Goal: Task Accomplishment & Management: Manage account settings

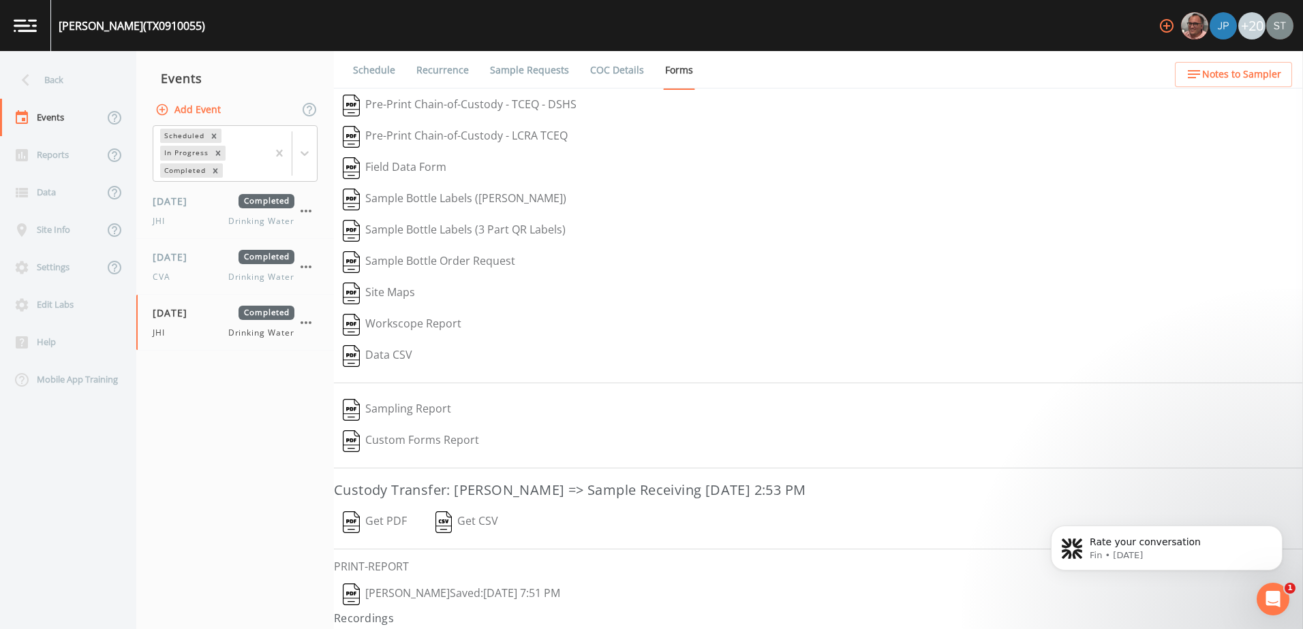
click at [21, 75] on icon at bounding box center [26, 80] width 24 height 24
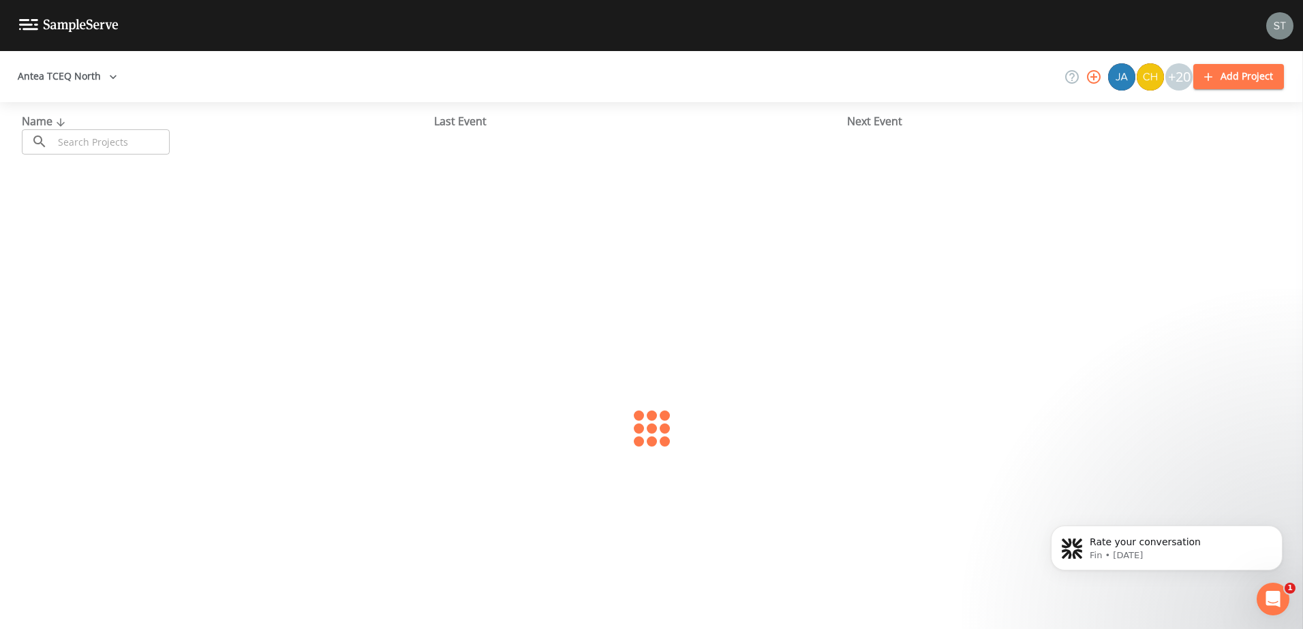
click at [87, 76] on button "Antea TCEQ North" at bounding box center [67, 76] width 110 height 25
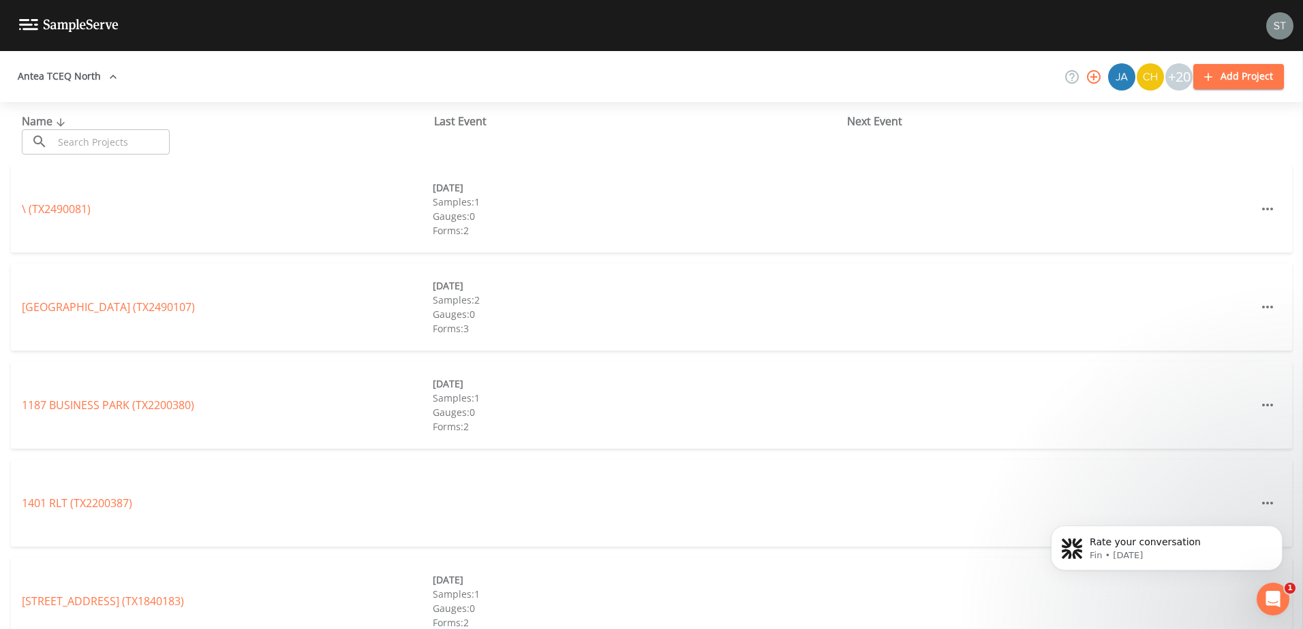
click at [310, 629] on div at bounding box center [651, 629] width 1303 height 0
click at [102, 137] on input "text" at bounding box center [111, 141] width 116 height 25
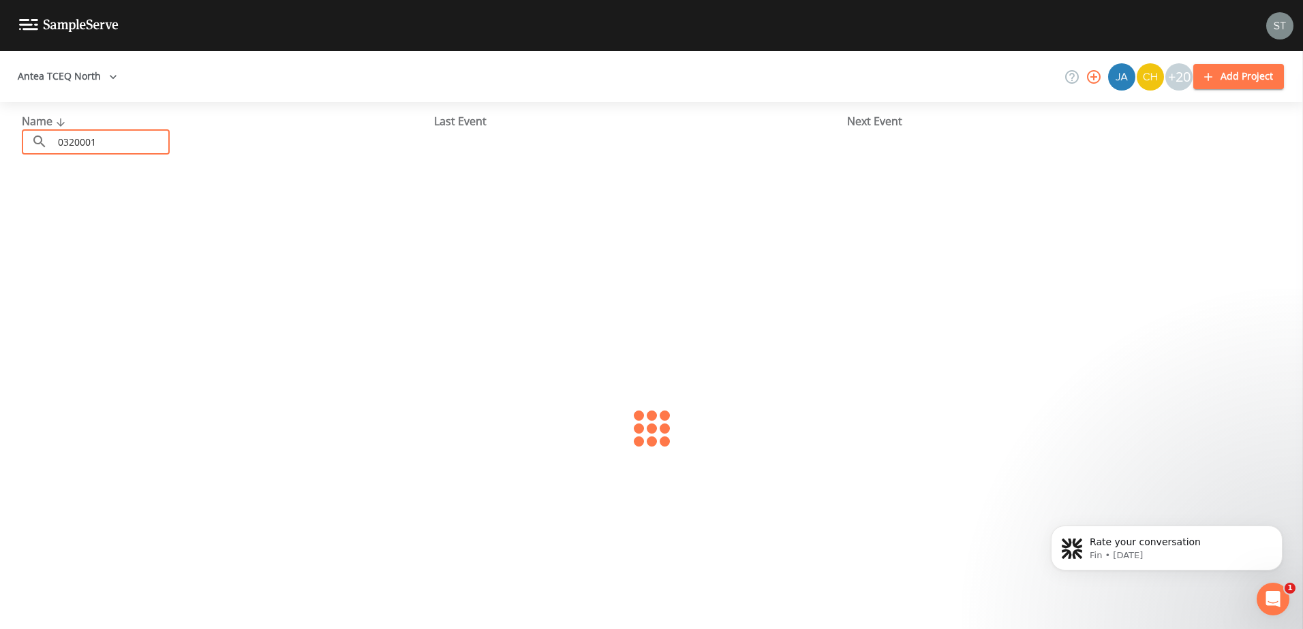
type input "0320001"
click at [131, 212] on link "CITY OF [GEOGRAPHIC_DATA] (TX0320001)" at bounding box center [129, 209] width 214 height 15
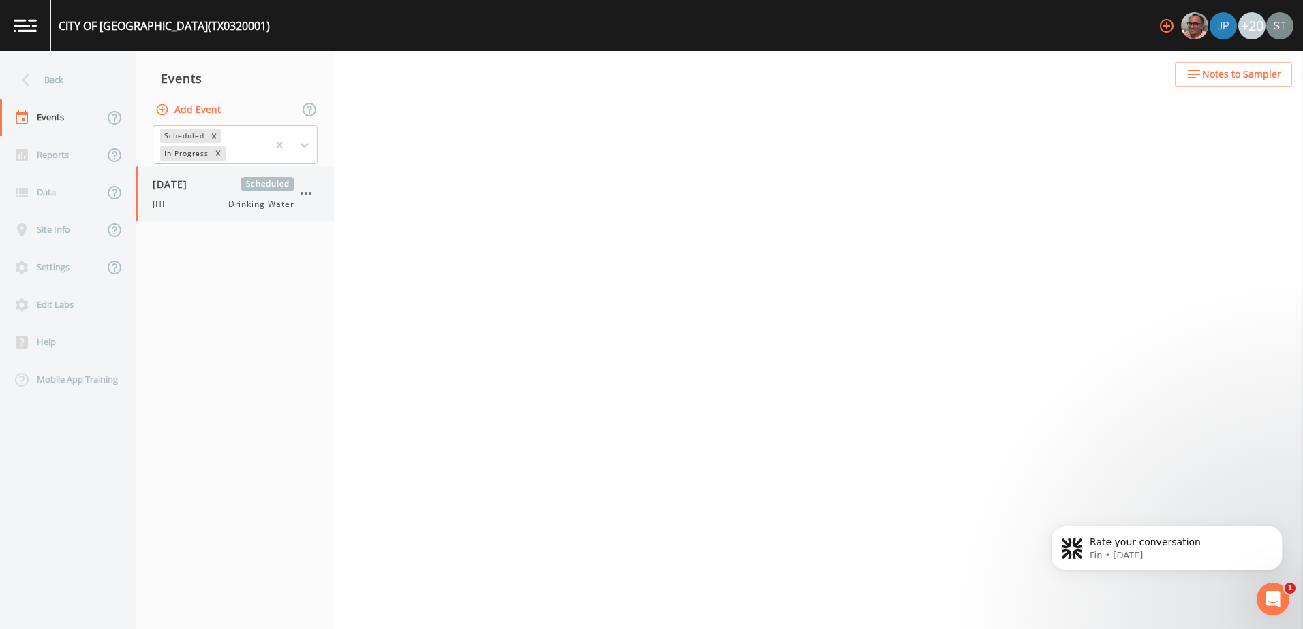
click at [168, 191] on span "[DATE]" at bounding box center [175, 184] width 44 height 14
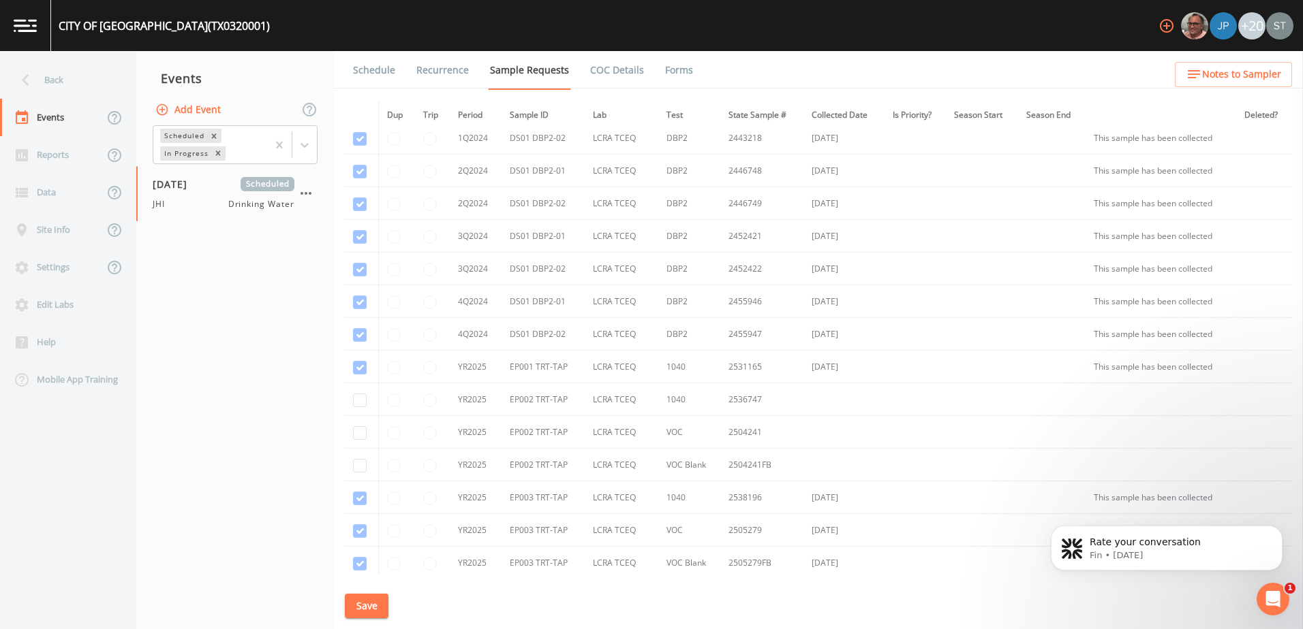
scroll to position [613, 0]
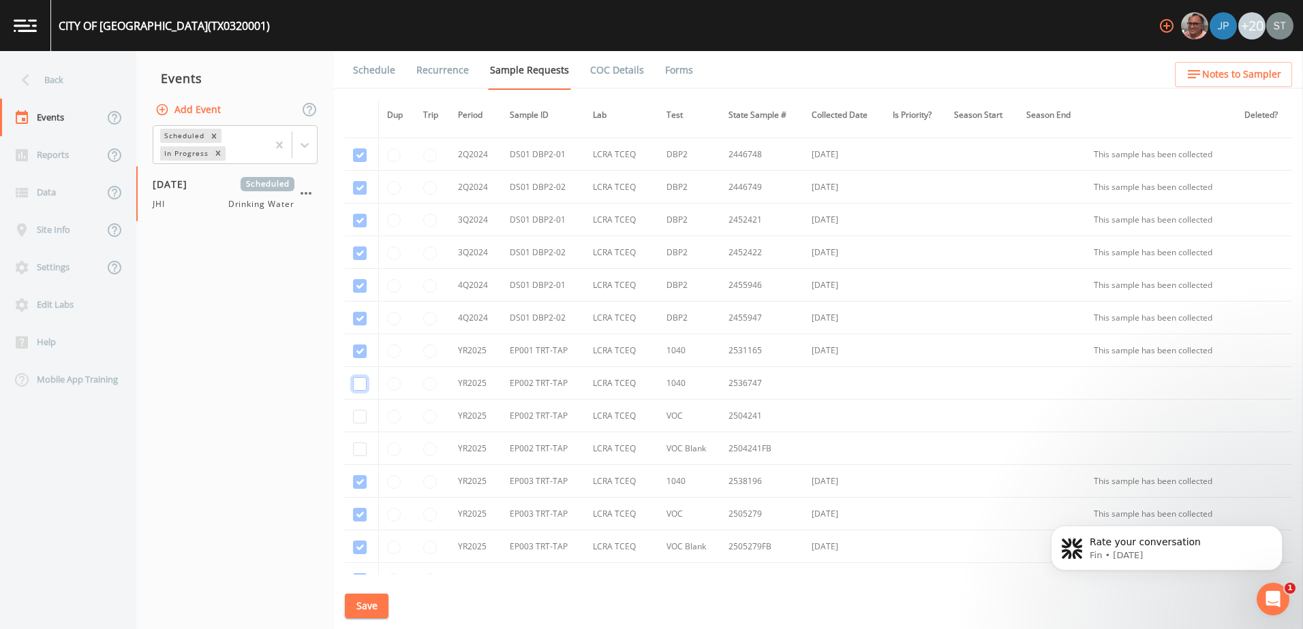
click at [360, 386] on input "checkbox" at bounding box center [360, 384] width 14 height 14
checkbox input "true"
click at [359, 414] on input "checkbox" at bounding box center [360, 417] width 14 height 14
checkbox input "true"
click at [361, 446] on input "checkbox" at bounding box center [360, 450] width 14 height 14
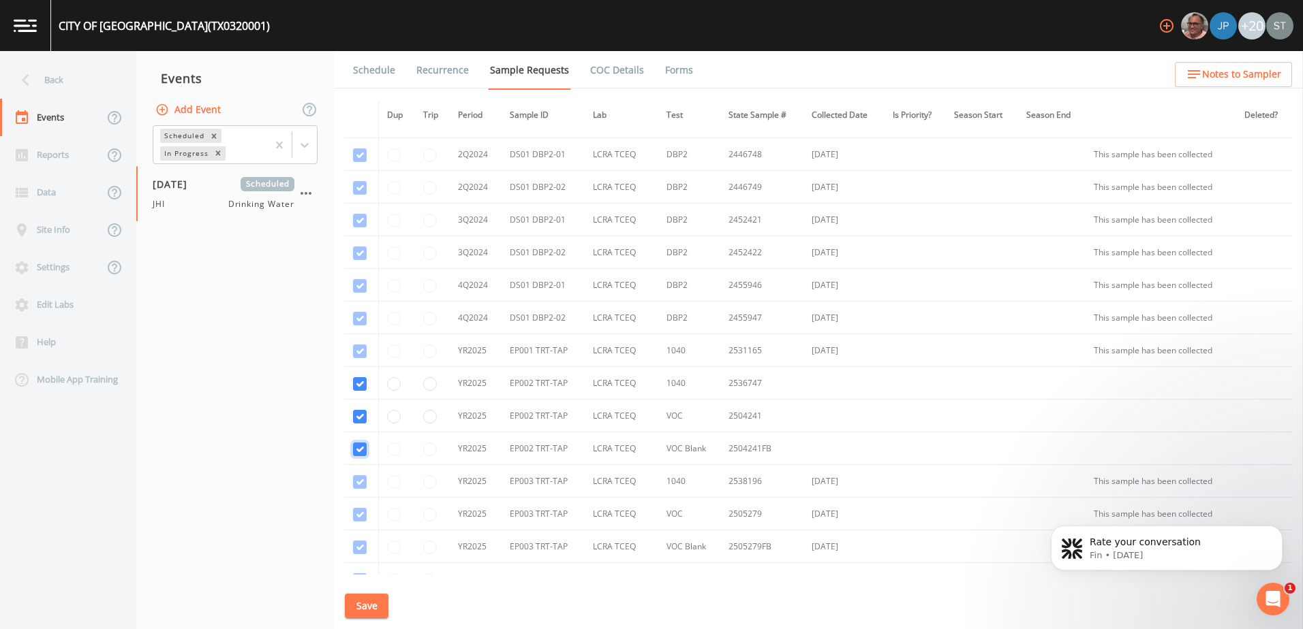
checkbox input "true"
click at [358, 606] on button "Save" at bounding box center [367, 606] width 44 height 25
